Goal: Task Accomplishment & Management: Complete application form

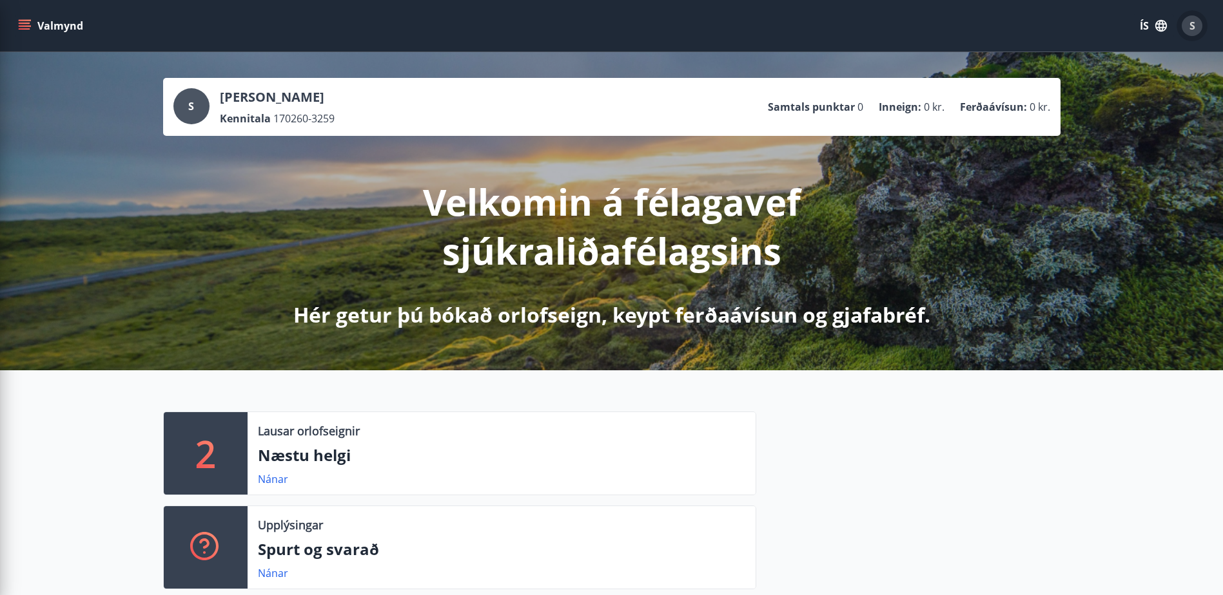
click at [1193, 23] on span "S" at bounding box center [1192, 26] width 6 height 14
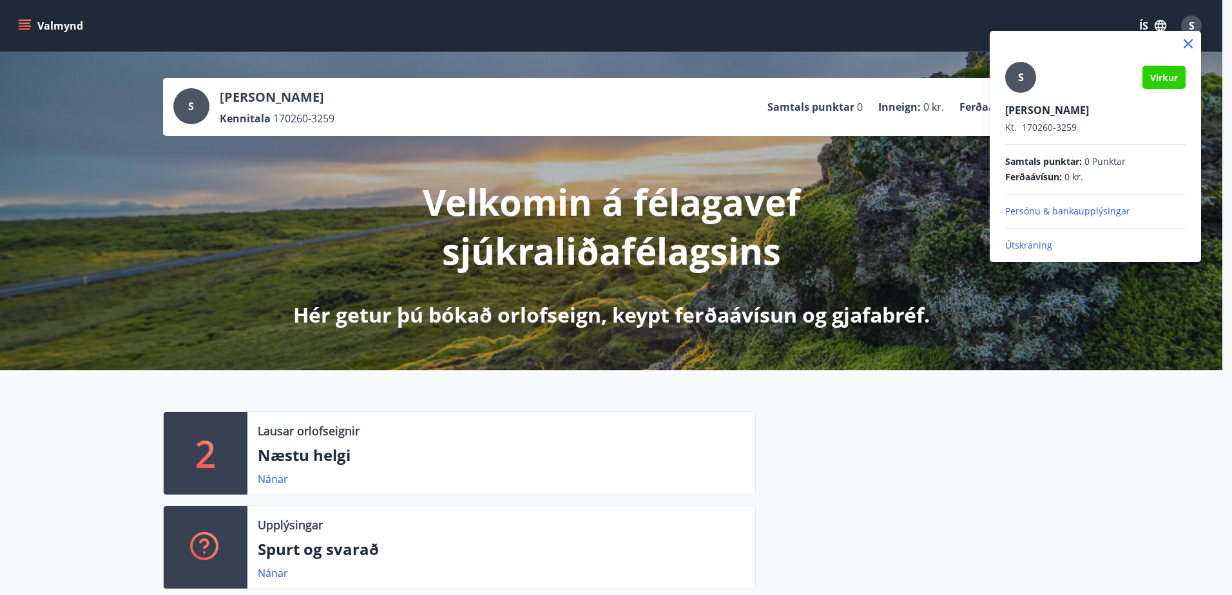
click at [1036, 246] on p "Útskráning" at bounding box center [1095, 245] width 180 height 13
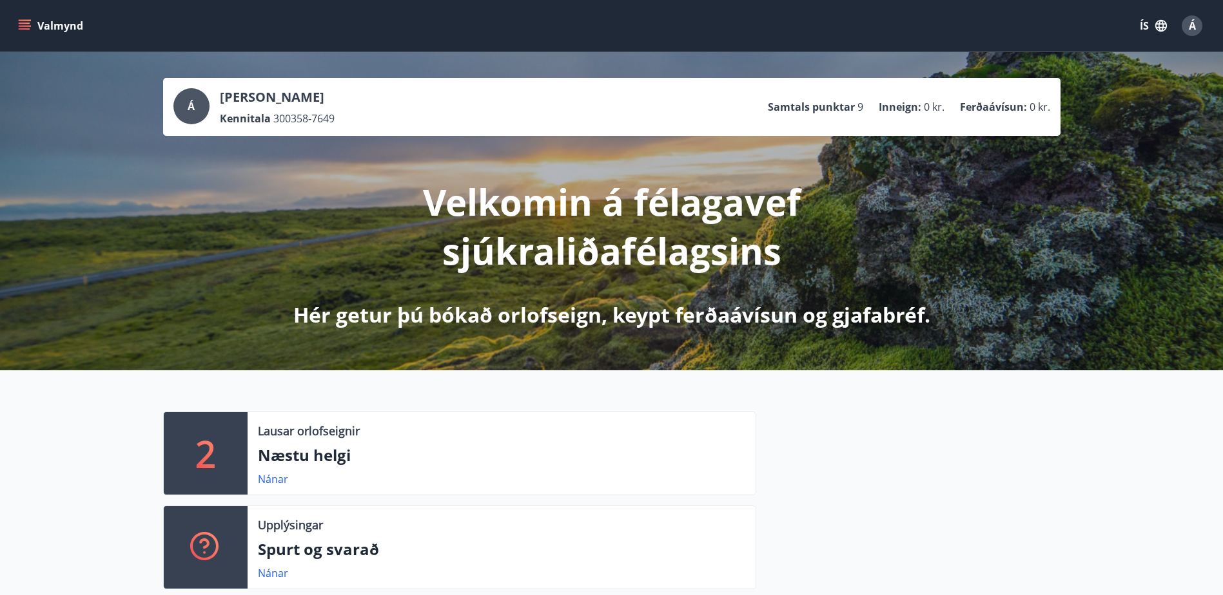
click at [17, 24] on button "Valmynd" at bounding box center [51, 25] width 73 height 23
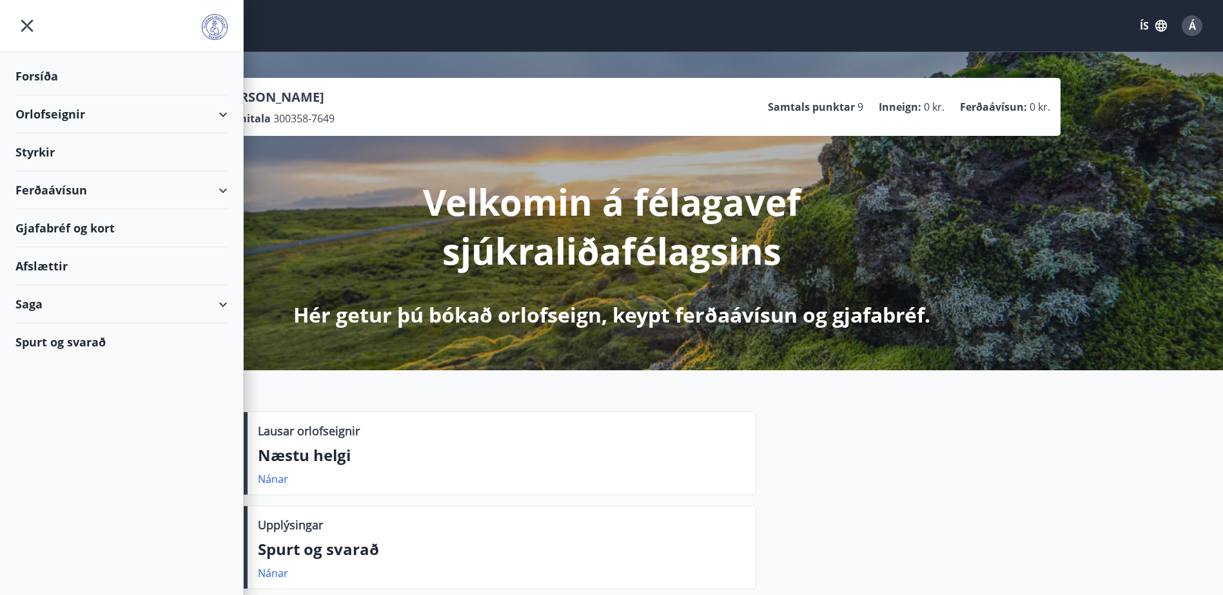
click at [34, 150] on div "Styrkir" at bounding box center [121, 152] width 212 height 38
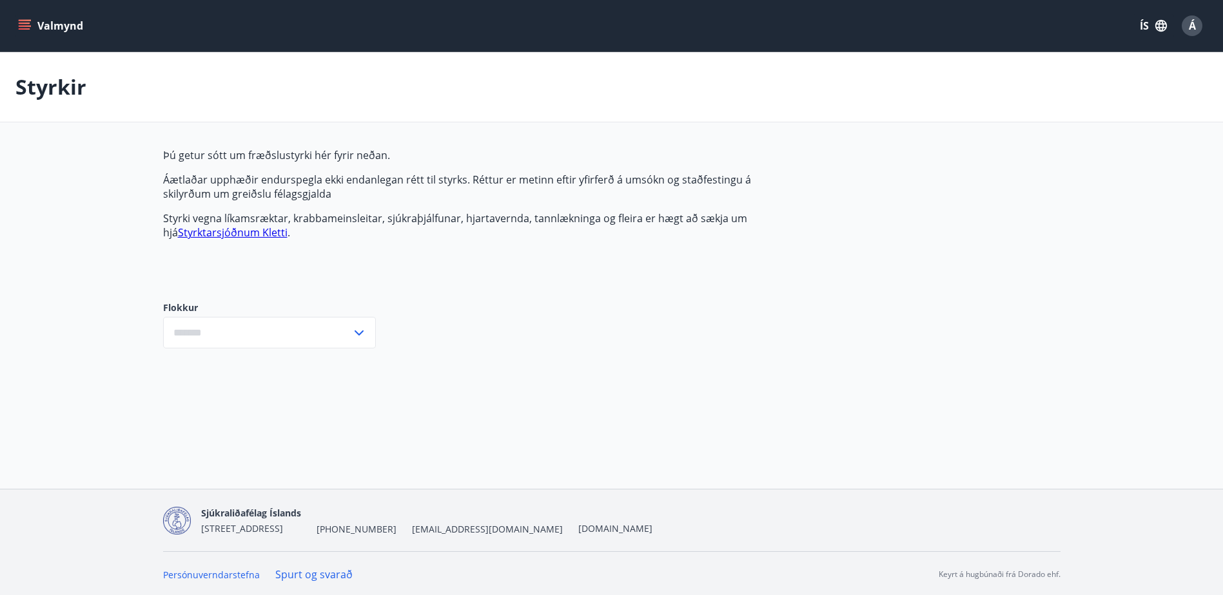
type input "***"
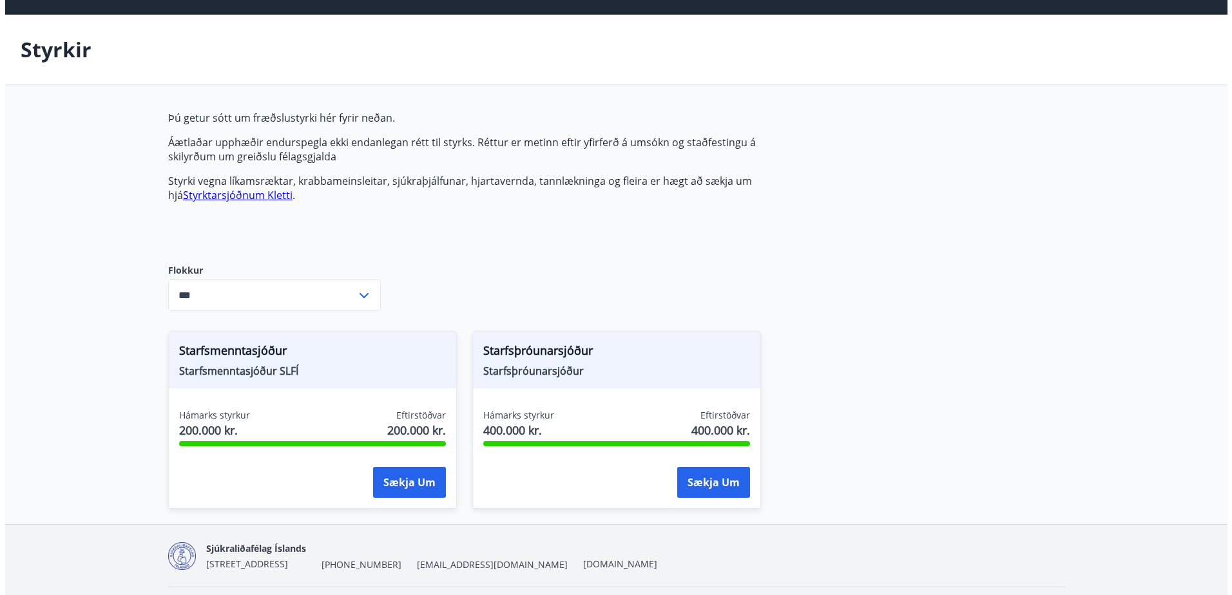
scroll to position [75, 0]
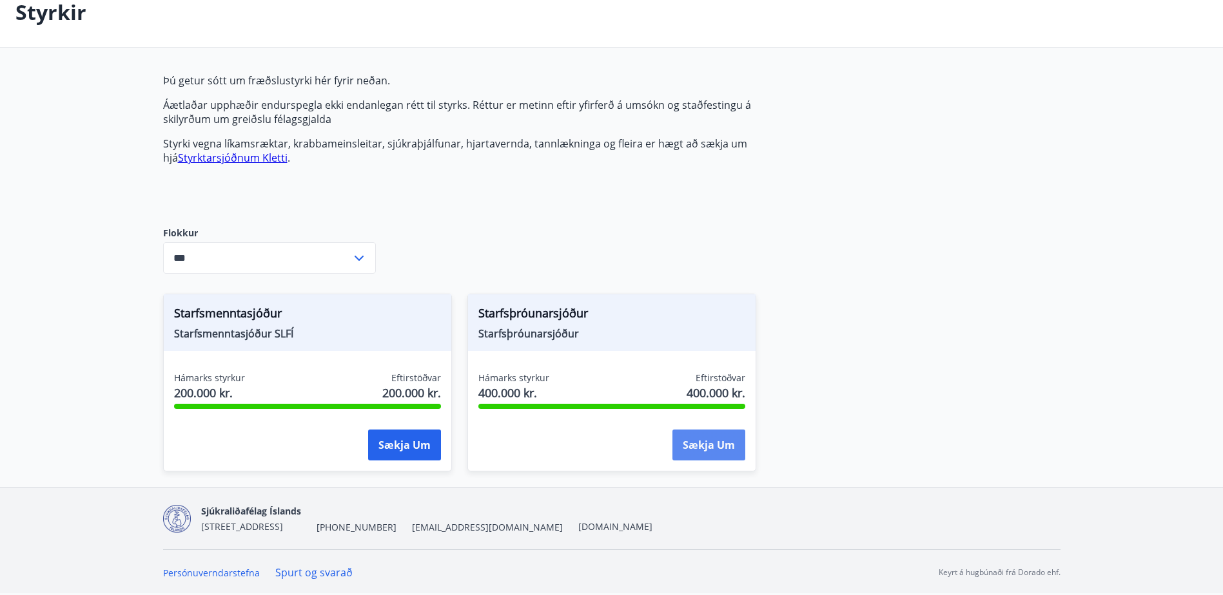
click at [702, 445] on button "Sækja um" at bounding box center [708, 445] width 73 height 31
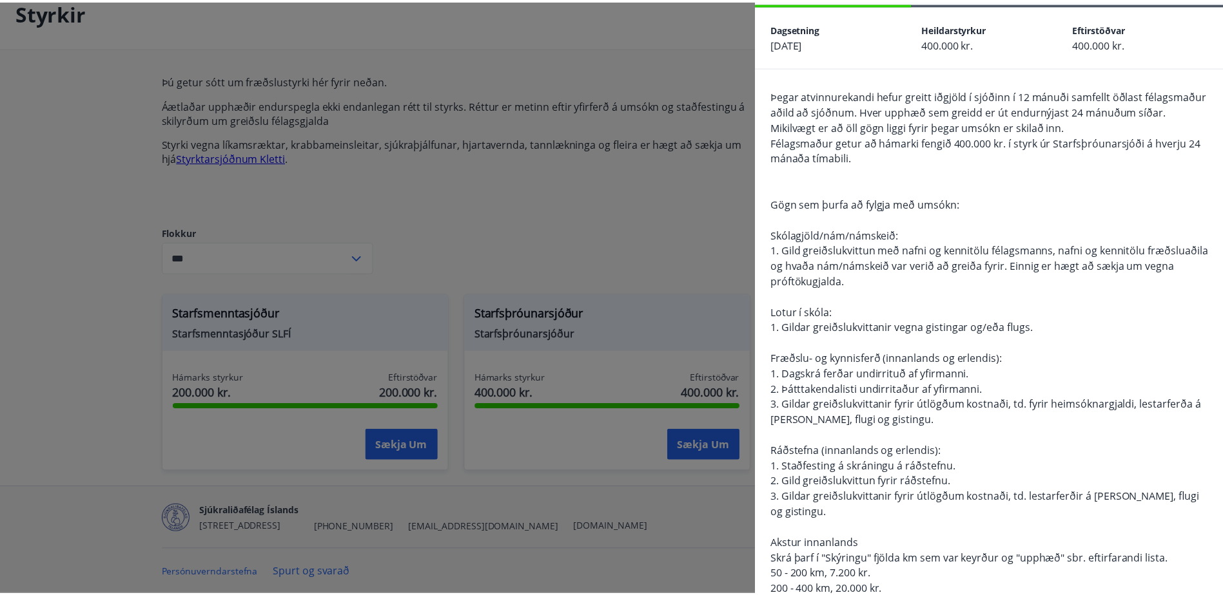
scroll to position [0, 0]
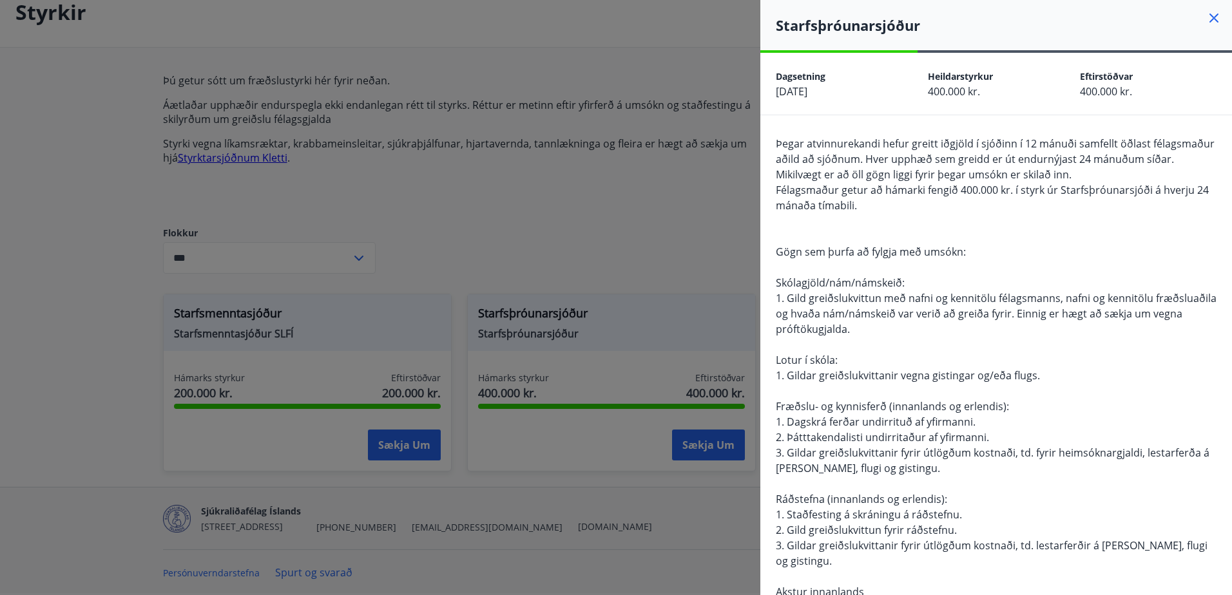
click at [1206, 13] on icon at bounding box center [1213, 17] width 15 height 15
